Goal: Transaction & Acquisition: Book appointment/travel/reservation

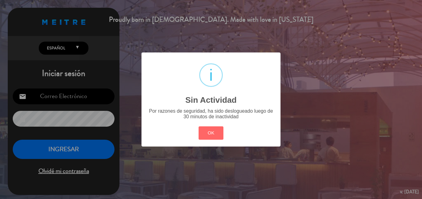
type input "[EMAIL_ADDRESS][DOMAIN_NAME]"
click at [205, 141] on div "? ! i Sin Actividad × Por razones de seguridad, ha sido deslogueado luego de 30…" at bounding box center [211, 99] width 139 height 94
click at [205, 140] on div "OK Cancel" at bounding box center [211, 133] width 28 height 16
click at [212, 131] on button "OK" at bounding box center [211, 132] width 25 height 13
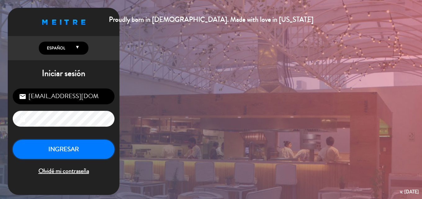
click at [70, 152] on button "INGRESAR" at bounding box center [64, 150] width 102 height 20
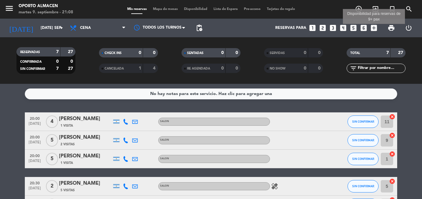
click at [373, 28] on icon "add_box" at bounding box center [374, 28] width 8 height 8
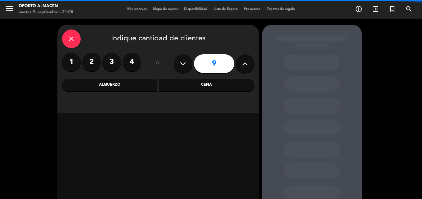
click at [216, 62] on input "9" at bounding box center [214, 63] width 40 height 19
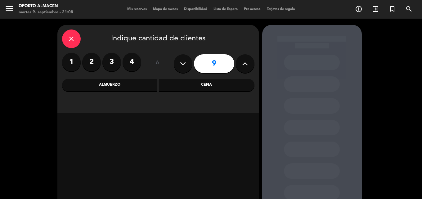
click at [216, 81] on div "Cena" at bounding box center [207, 85] width 96 height 12
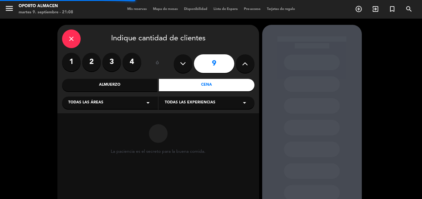
click at [93, 105] on span "Todas las áreas" at bounding box center [85, 103] width 35 height 6
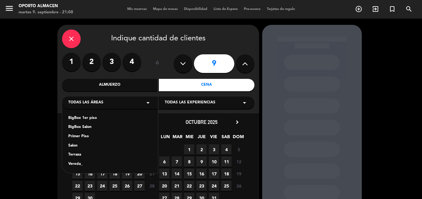
click at [75, 145] on div "Salon" at bounding box center [110, 146] width 84 height 6
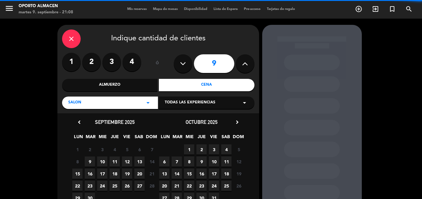
click at [196, 102] on span "Todas las experiencias" at bounding box center [190, 103] width 51 height 6
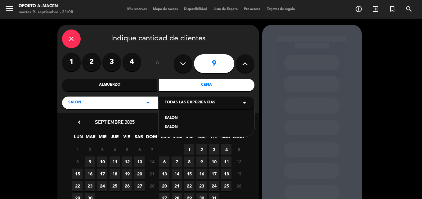
click at [179, 128] on div "SALON" at bounding box center [207, 127] width 84 height 6
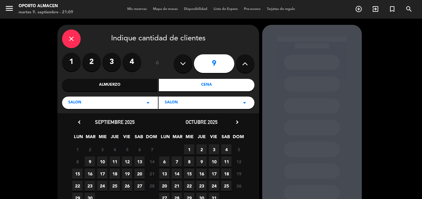
click at [115, 164] on span "11" at bounding box center [115, 162] width 10 height 10
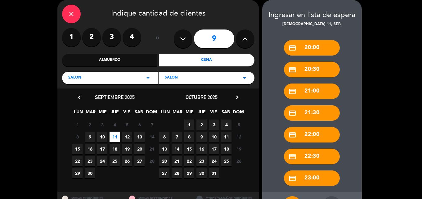
scroll to position [51, 0]
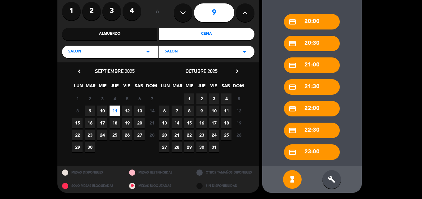
click at [202, 51] on div "SALON arrow_drop_down" at bounding box center [207, 52] width 96 height 12
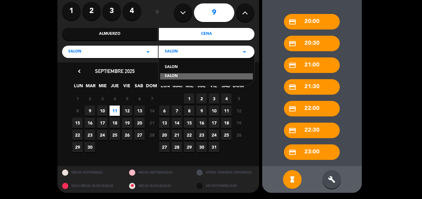
click at [203, 64] on div "SALON" at bounding box center [207, 67] width 84 height 6
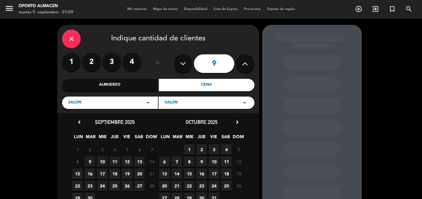
scroll to position [42, 0]
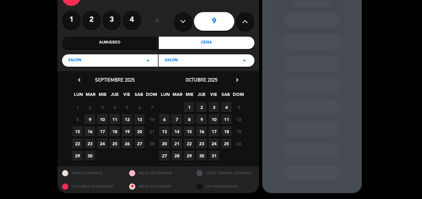
click at [112, 119] on span "11" at bounding box center [115, 119] width 10 height 10
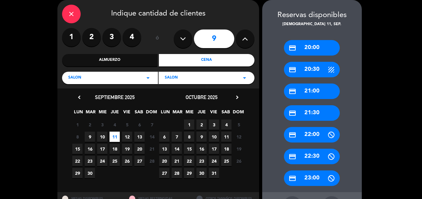
click at [311, 96] on div "credit_card 21:00" at bounding box center [312, 92] width 56 height 16
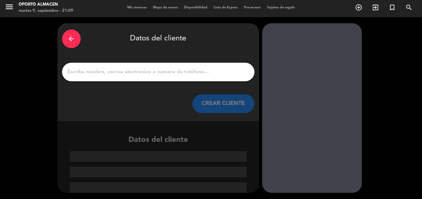
click at [166, 74] on input "1" at bounding box center [158, 72] width 183 height 9
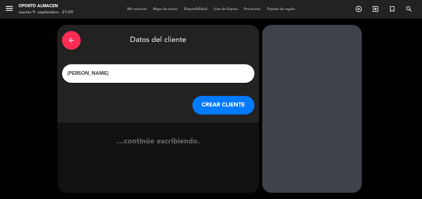
type input "[PERSON_NAME]"
click at [232, 100] on button "CREAR CLIENTE" at bounding box center [224, 105] width 62 height 19
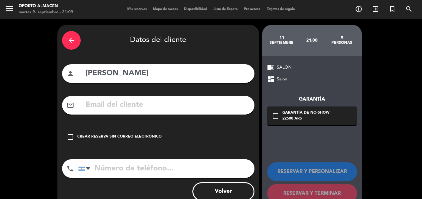
click at [71, 135] on icon "check_box_outline_blank" at bounding box center [70, 136] width 7 height 7
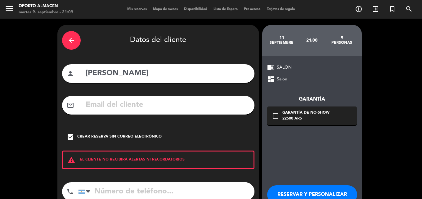
scroll to position [40, 0]
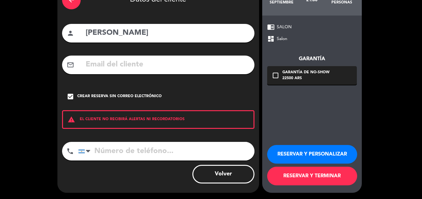
click at [302, 151] on button "RESERVAR Y PERSONALIZAR" at bounding box center [312, 154] width 90 height 19
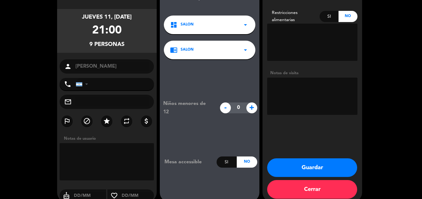
scroll to position [25, 0]
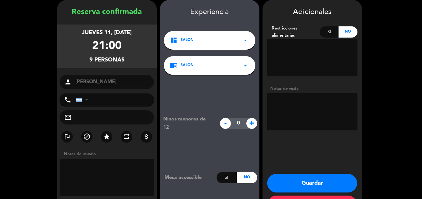
click at [287, 113] on textarea at bounding box center [312, 111] width 90 height 37
type textarea "1p"
click at [313, 183] on button "Guardar" at bounding box center [312, 183] width 90 height 19
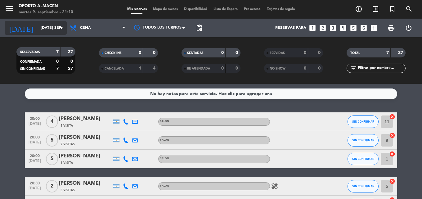
click at [38, 33] on input "[DATE] sep." at bounding box center [64, 28] width 52 height 11
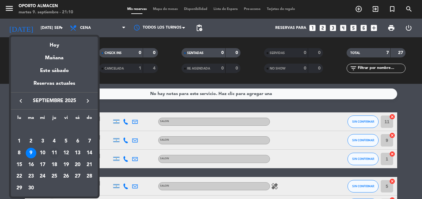
click at [55, 150] on div "11" at bounding box center [54, 153] width 11 height 11
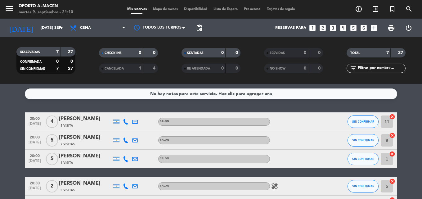
type input "[DEMOGRAPHIC_DATA] [DATE]"
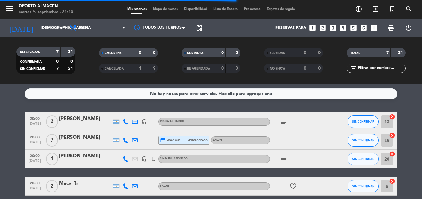
click at [284, 159] on icon "subject" at bounding box center [283, 158] width 7 height 7
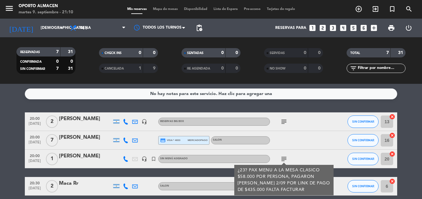
scroll to position [31, 0]
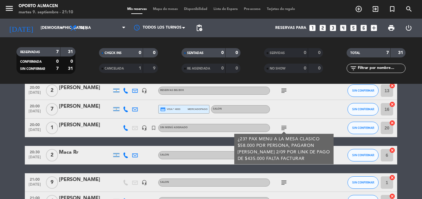
click at [282, 127] on icon "subject" at bounding box center [283, 127] width 7 height 7
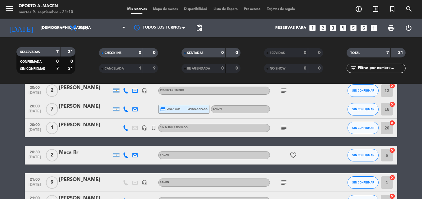
scroll to position [62, 0]
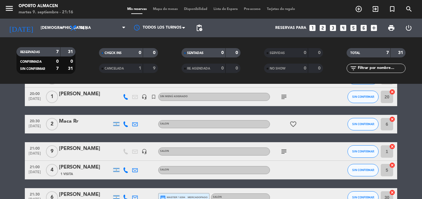
click at [284, 150] on icon "subject" at bounding box center [283, 151] width 7 height 7
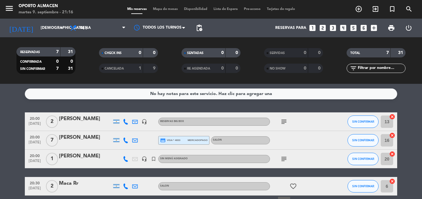
click at [283, 160] on icon "subject" at bounding box center [283, 158] width 7 height 7
